Goal: Information Seeking & Learning: Learn about a topic

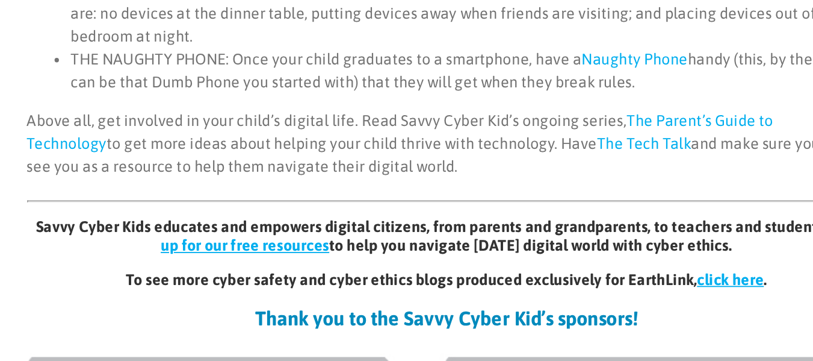
scroll to position [933, 0]
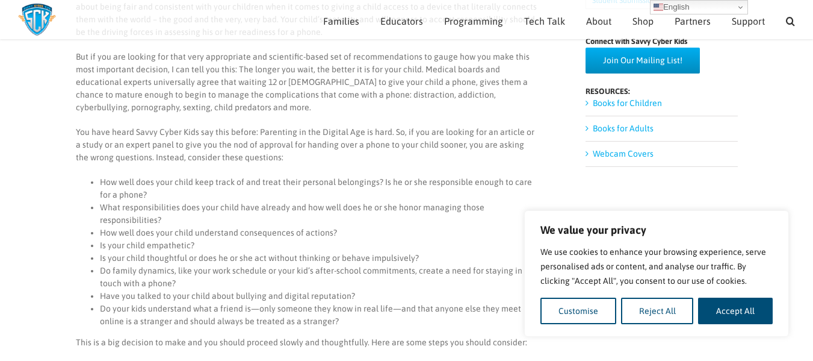
scroll to position [651, 0]
